Goal: Find specific page/section: Find specific page/section

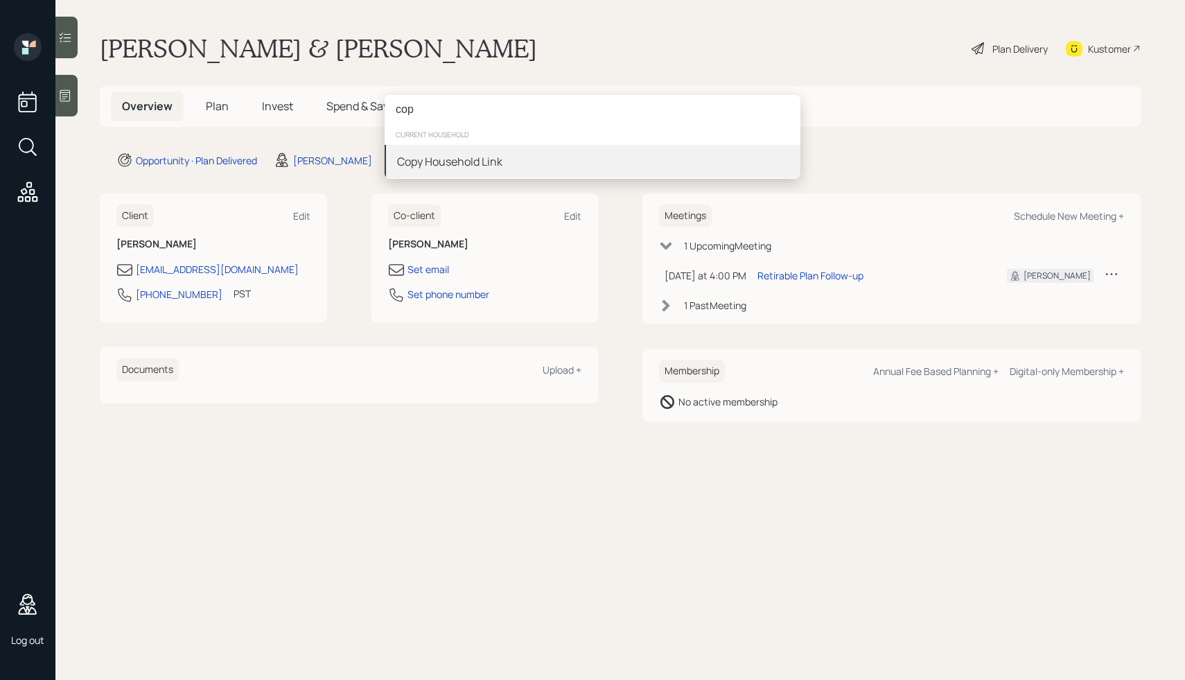
type input "cop"
